Goal: Information Seeking & Learning: Find specific fact

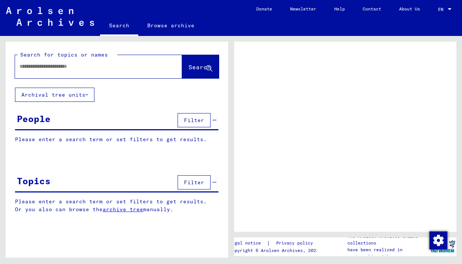
click at [445, 8] on span "EN" at bounding box center [442, 9] width 8 height 5
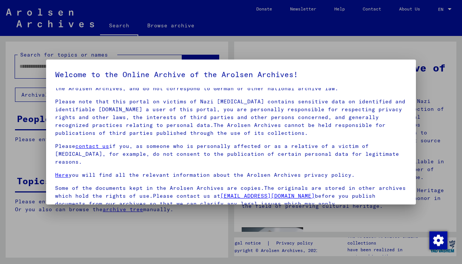
scroll to position [16, 0]
click at [354, 19] on div at bounding box center [231, 132] width 462 height 264
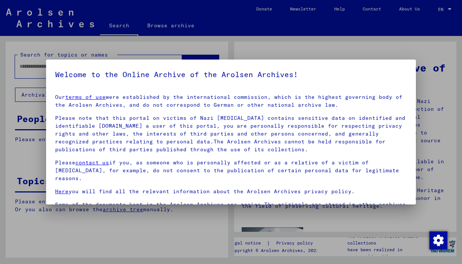
click at [201, 10] on div at bounding box center [231, 132] width 462 height 264
click at [27, 67] on div at bounding box center [231, 132] width 462 height 264
click at [29, 66] on div at bounding box center [231, 132] width 462 height 264
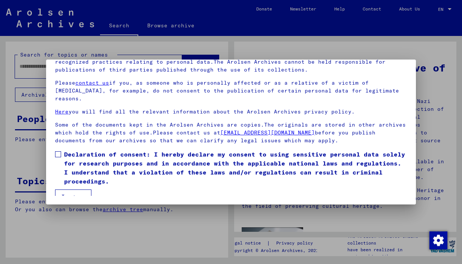
scroll to position [64, 0]
click at [83, 190] on button "I agree" at bounding box center [73, 197] width 36 height 14
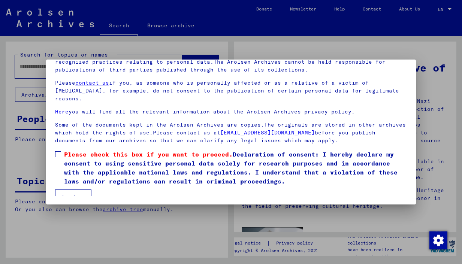
click at [61, 151] on span at bounding box center [58, 154] width 6 height 6
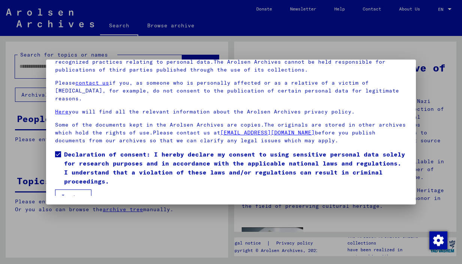
click at [78, 190] on button "I agree" at bounding box center [73, 197] width 36 height 14
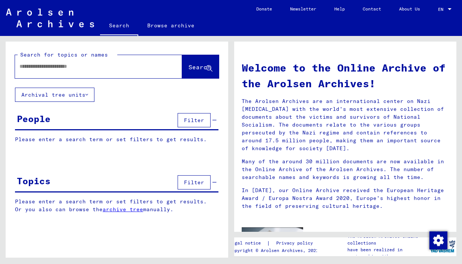
click at [94, 66] on input "text" at bounding box center [89, 67] width 140 height 8
type input "*****"
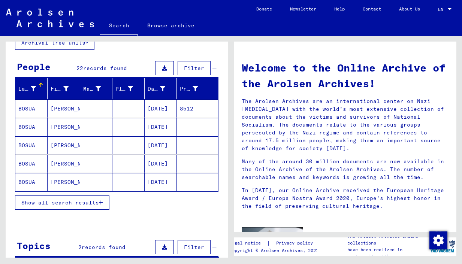
scroll to position [53, 0]
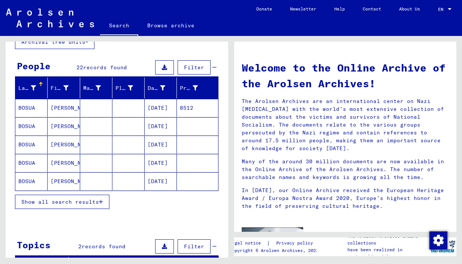
click at [45, 201] on span "Show all search results" at bounding box center [60, 202] width 78 height 7
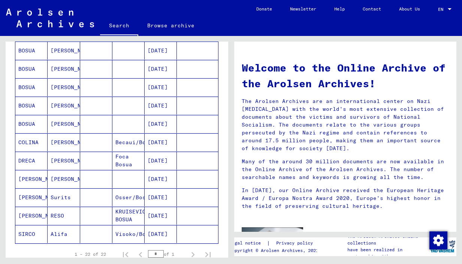
scroll to position [308, 0]
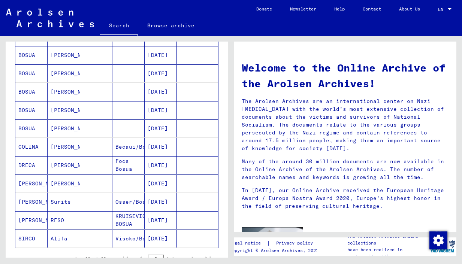
click at [155, 127] on mat-cell "[DATE]" at bounding box center [161, 129] width 32 height 18
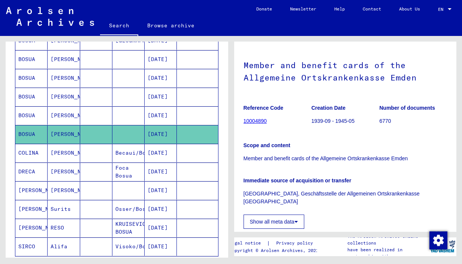
scroll to position [39, 0]
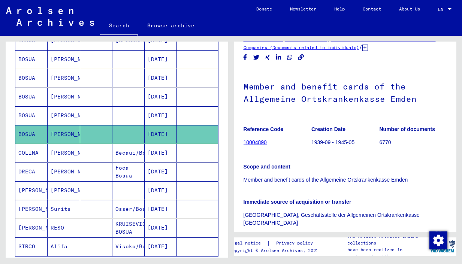
click at [55, 114] on mat-cell "[PERSON_NAME]" at bounding box center [64, 115] width 32 height 18
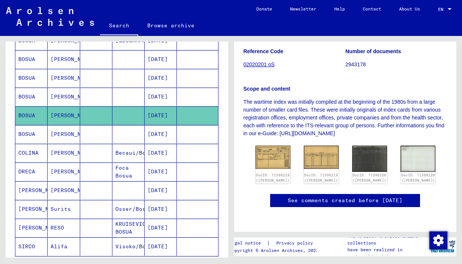
scroll to position [139, 0]
click at [268, 145] on img at bounding box center [273, 157] width 37 height 24
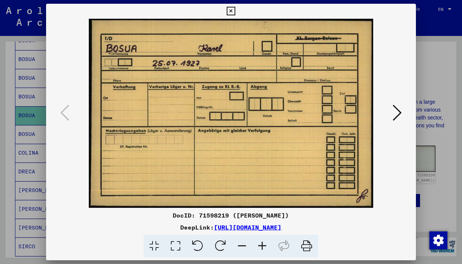
click at [397, 112] on icon at bounding box center [397, 113] width 9 height 18
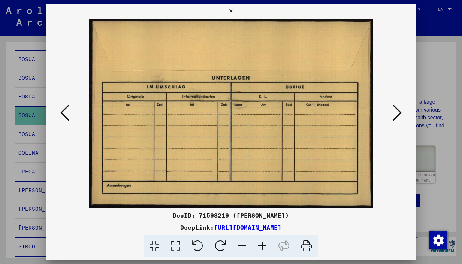
click at [397, 112] on icon at bounding box center [397, 113] width 9 height 18
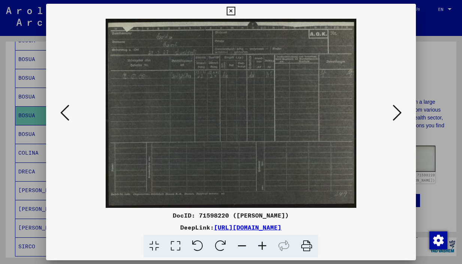
scroll to position [0, 0]
click at [397, 111] on icon at bounding box center [397, 113] width 9 height 18
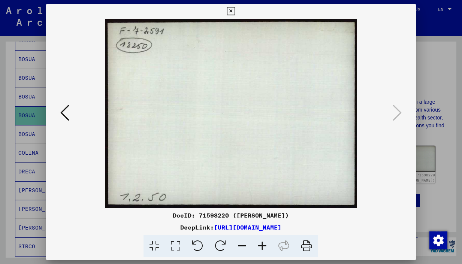
click at [235, 10] on icon at bounding box center [231, 11] width 9 height 9
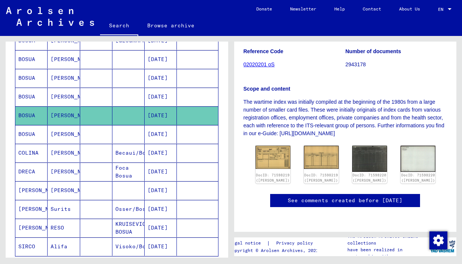
click at [60, 96] on mat-cell "[PERSON_NAME]" at bounding box center [64, 97] width 32 height 18
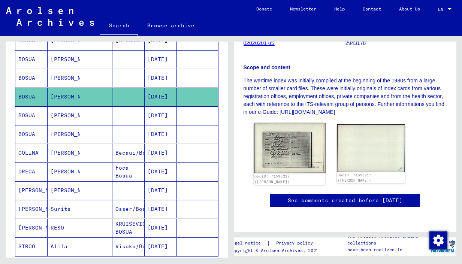
scroll to position [174, 0]
click at [279, 123] on img at bounding box center [290, 148] width 72 height 50
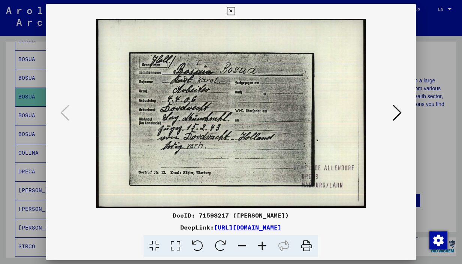
click at [399, 113] on icon at bounding box center [397, 113] width 9 height 18
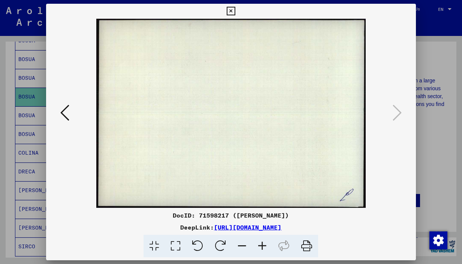
click at [235, 10] on icon at bounding box center [231, 11] width 9 height 9
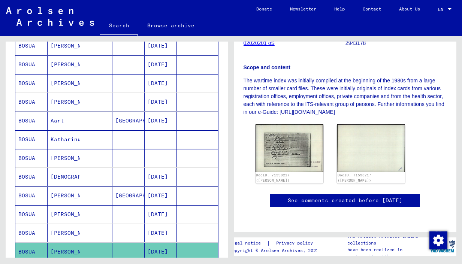
scroll to position [149, 0]
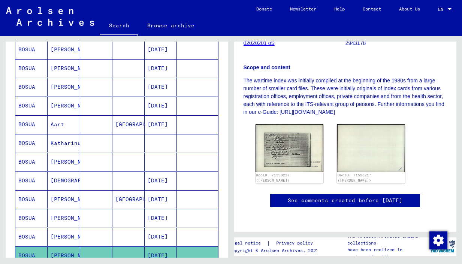
click at [62, 105] on mat-cell "[PERSON_NAME]" at bounding box center [64, 106] width 32 height 18
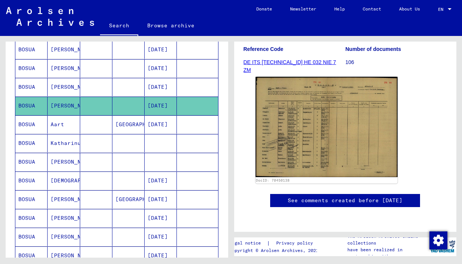
scroll to position [147, 0]
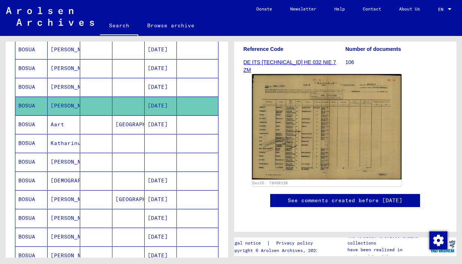
click at [303, 96] on img at bounding box center [326, 126] width 149 height 105
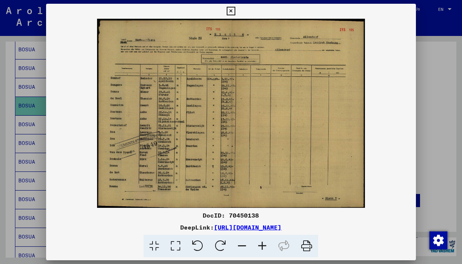
scroll to position [0, 0]
click at [235, 11] on icon at bounding box center [231, 11] width 9 height 9
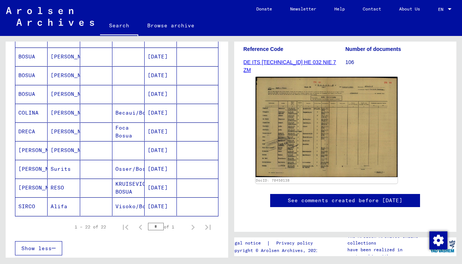
scroll to position [350, 0]
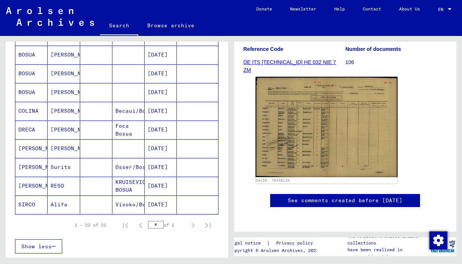
click at [58, 90] on mat-cell "[PERSON_NAME]" at bounding box center [64, 92] width 32 height 18
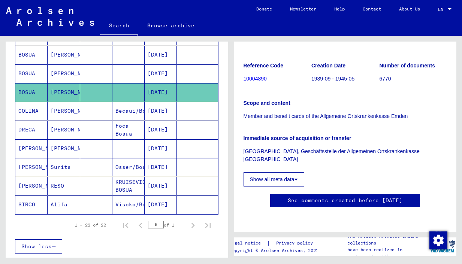
scroll to position [162, 0]
click at [273, 172] on button "Show all meta data" at bounding box center [274, 179] width 61 height 14
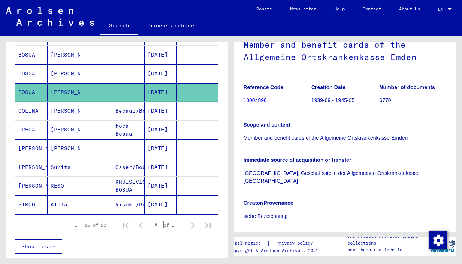
scroll to position [0, 0]
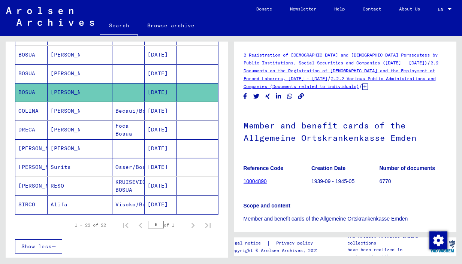
click at [306, 58] on div "2 Registration of [DEMOGRAPHIC_DATA] and [DEMOGRAPHIC_DATA] Persecutees by Publ…" at bounding box center [346, 70] width 204 height 39
click at [306, 56] on link "2 Registration of [DEMOGRAPHIC_DATA] and [DEMOGRAPHIC_DATA] Persecutees by Publ…" at bounding box center [341, 58] width 194 height 13
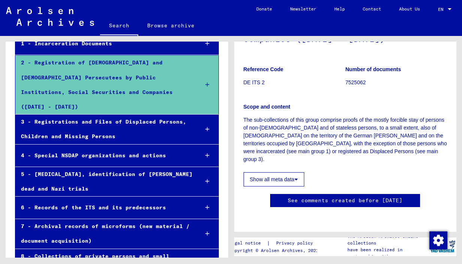
scroll to position [1133, 0]
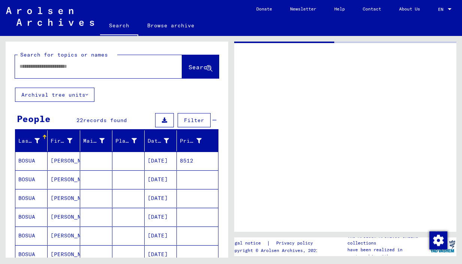
type input "********"
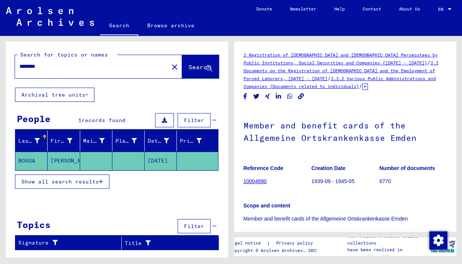
click at [41, 15] on img at bounding box center [50, 16] width 88 height 19
